Goal: Transaction & Acquisition: Purchase product/service

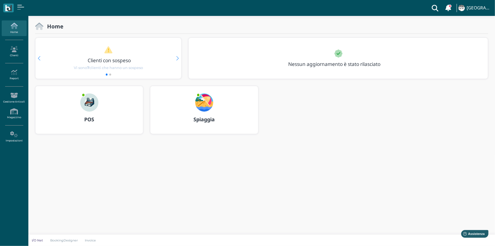
click at [81, 105] on img at bounding box center [89, 102] width 18 height 18
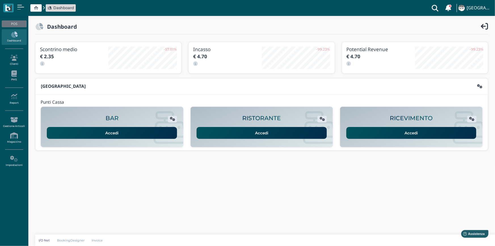
click at [397, 132] on link "Accedi" at bounding box center [411, 133] width 130 height 12
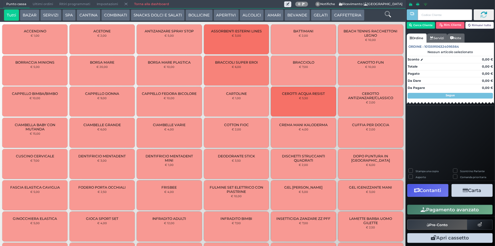
click at [296, 14] on button "BEVANDE" at bounding box center [297, 14] width 26 height 11
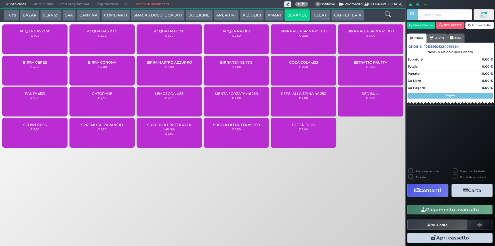
click at [161, 41] on div "ACQUA NAT cl 50 € 1,00" at bounding box center [169, 39] width 65 height 30
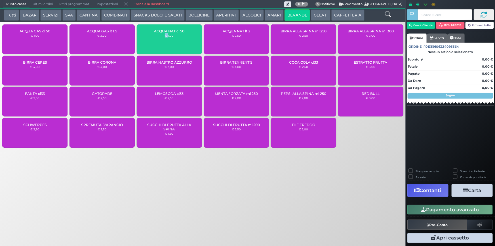
click at [161, 41] on div "ACQUA NAT cl 50 € 1,00" at bounding box center [169, 39] width 65 height 30
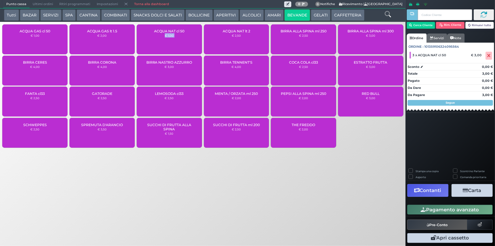
click at [456, 210] on button "Pagamento avanzato" at bounding box center [449, 209] width 85 height 10
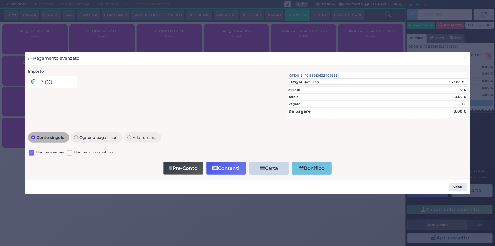
click at [31, 153] on label at bounding box center [31, 152] width 5 height 5
click at [0, 0] on input "checkbox" at bounding box center [0, 0] width 0 height 0
click at [217, 166] on icon "button" at bounding box center [214, 168] width 5 height 5
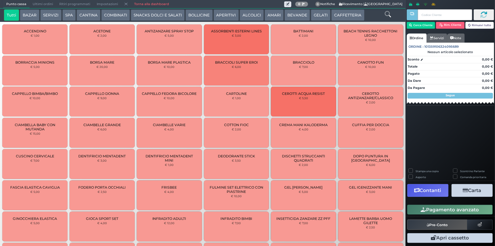
click at [49, 3] on span "Ultimi ordini" at bounding box center [42, 4] width 27 height 8
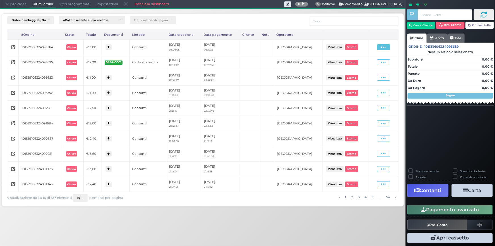
click at [383, 49] on icon at bounding box center [383, 47] width 5 height 5
click at [377, 64] on span "Ristampa Pre-Conto" at bounding box center [370, 64] width 23 height 10
click at [7, 2] on span "Punto cassa" at bounding box center [16, 4] width 26 height 8
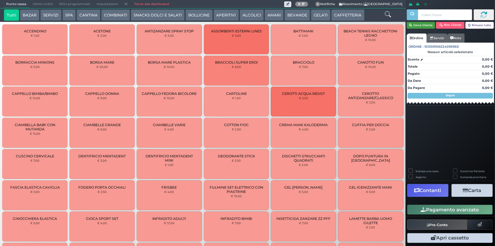
click at [425, 25] on button "Cerca Cliente" at bounding box center [421, 25] width 29 height 7
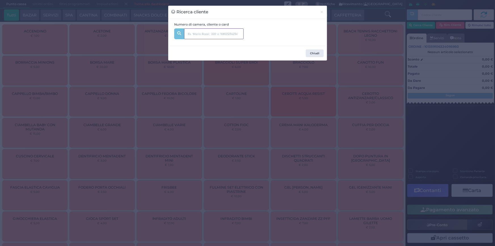
click at [219, 29] on input "text" at bounding box center [214, 33] width 60 height 11
type input "320"
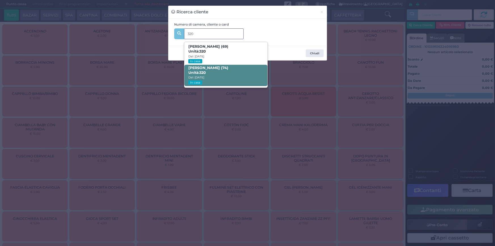
click at [228, 69] on b "Francesco Damiani (74) Unità: 320" at bounding box center [208, 69] width 40 height 9
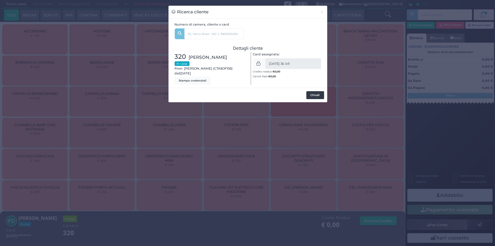
click at [314, 94] on button "Chiudi" at bounding box center [315, 95] width 18 height 8
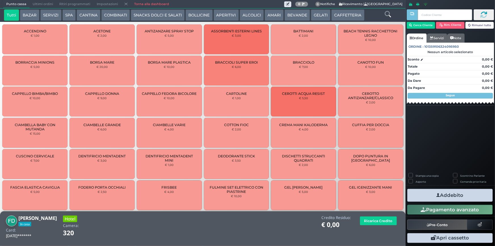
click at [52, 14] on button "SERVIZI" at bounding box center [50, 14] width 21 height 11
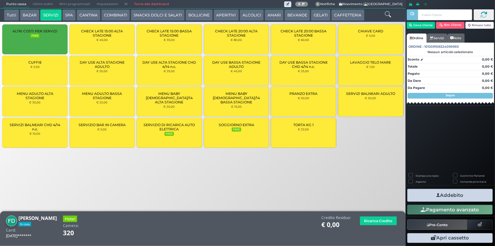
click at [110, 99] on span "MENU ADULTO BASSA STAGIONE" at bounding box center [102, 95] width 56 height 9
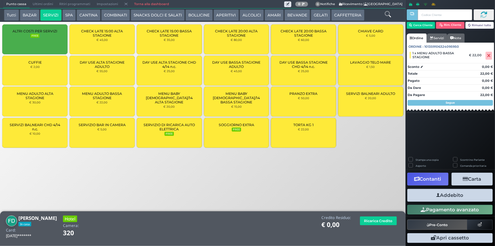
click at [110, 99] on span "MENU ADULTO BASSA STAGIONE" at bounding box center [102, 95] width 56 height 9
click at [450, 194] on button "Addebito" at bounding box center [449, 195] width 85 height 13
